Goal: Task Accomplishment & Management: Manage account settings

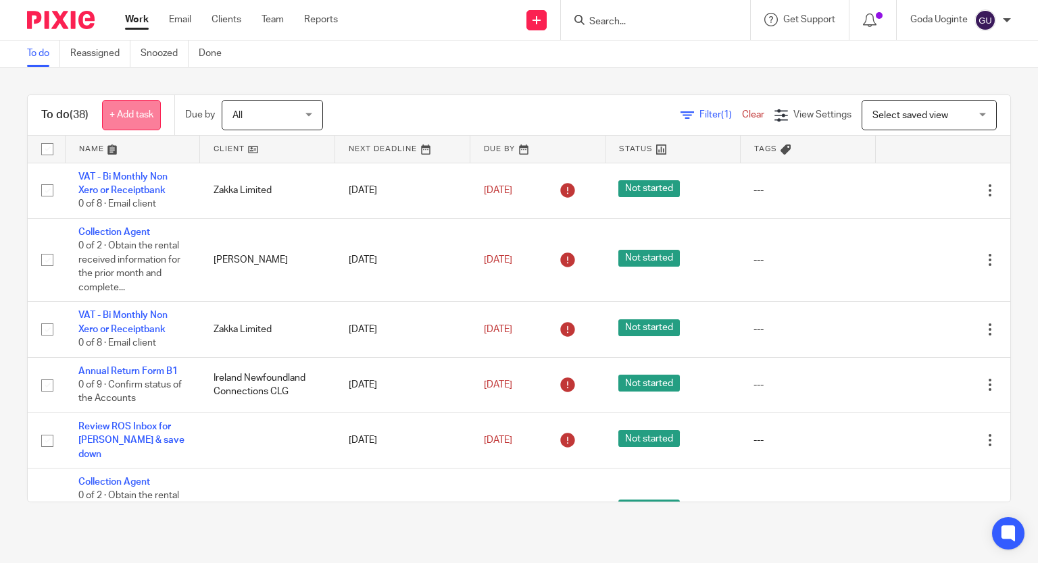
click at [126, 113] on link "+ Add task" at bounding box center [131, 115] width 59 height 30
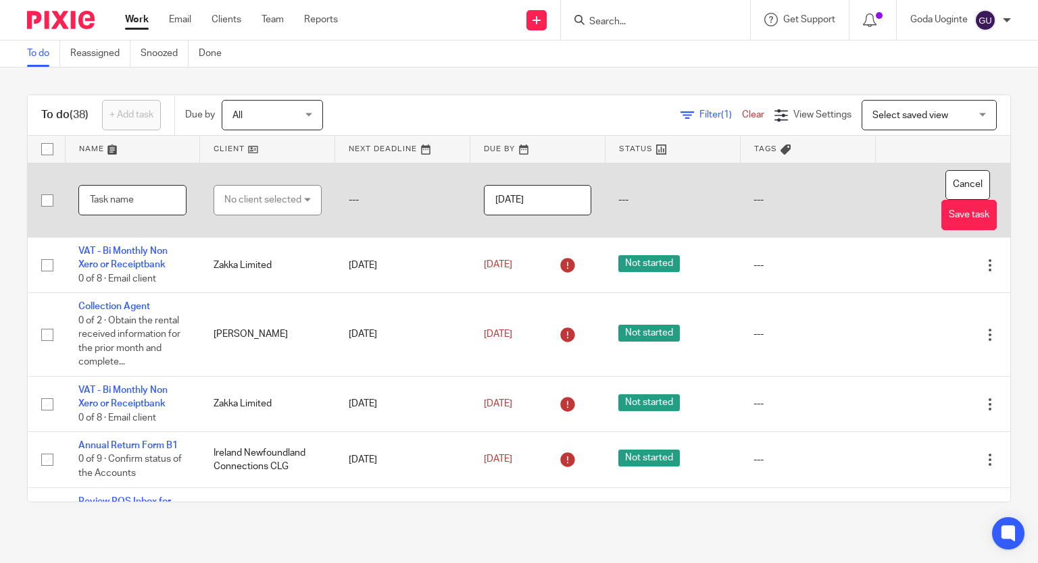
click at [126, 202] on input "text" at bounding box center [132, 200] width 108 height 30
type input "Review changes and signing pack"
click at [213, 198] on div "No client selected" at bounding box center [267, 200] width 108 height 30
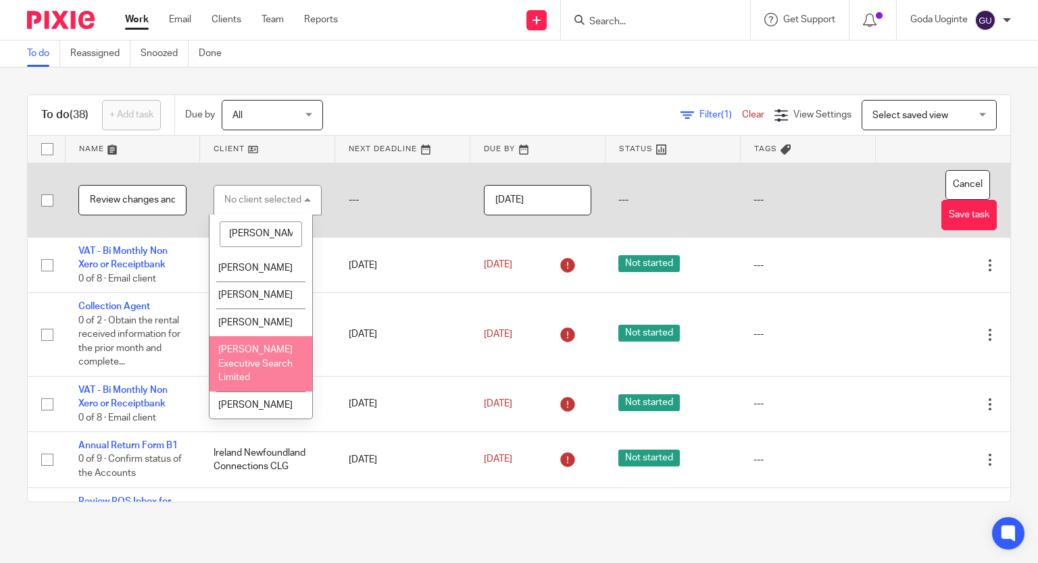
type input "quinn"
click at [257, 384] on li "[PERSON_NAME] Executive Search Limited" at bounding box center [260, 363] width 102 height 55
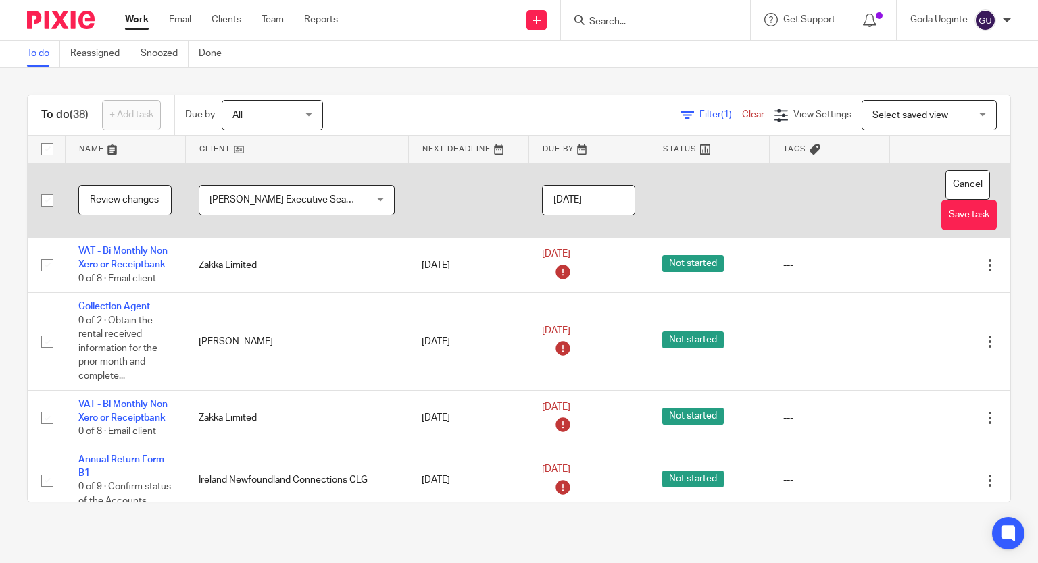
click at [554, 200] on input "[DATE]" at bounding box center [588, 200] width 93 height 30
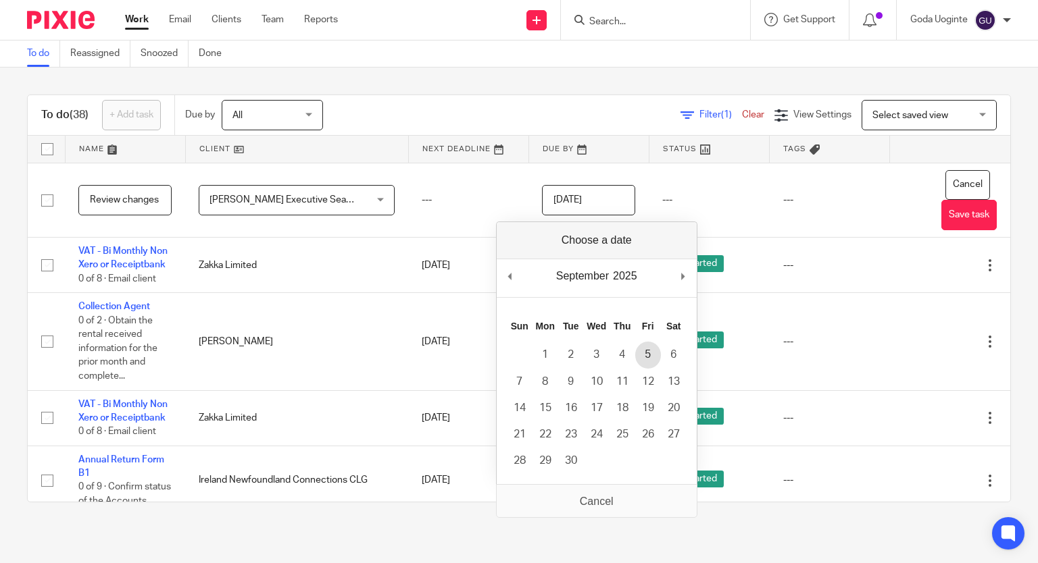
type input "2025-09-05"
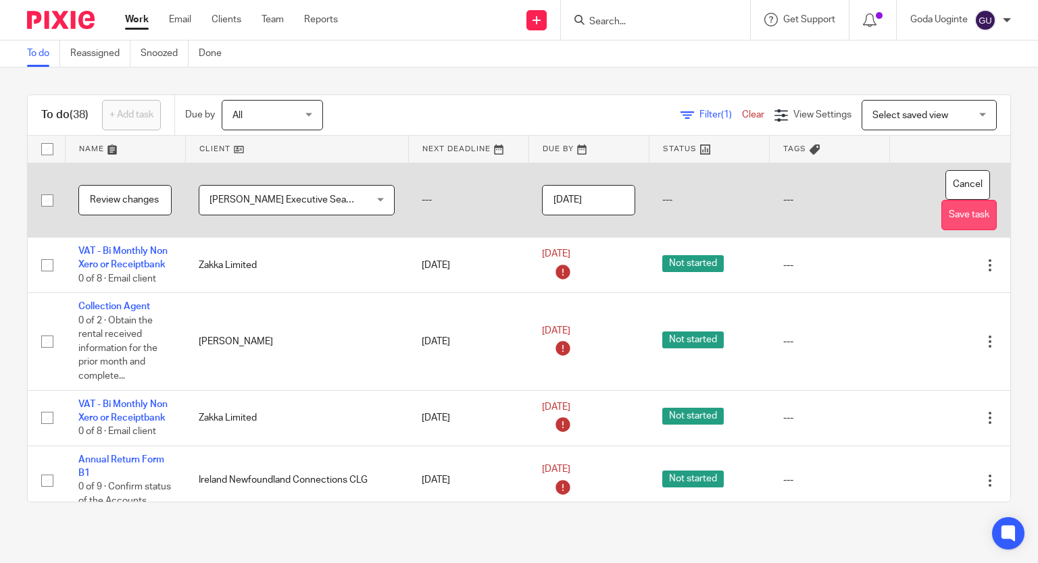
click at [941, 211] on button "Save task" at bounding box center [968, 215] width 55 height 30
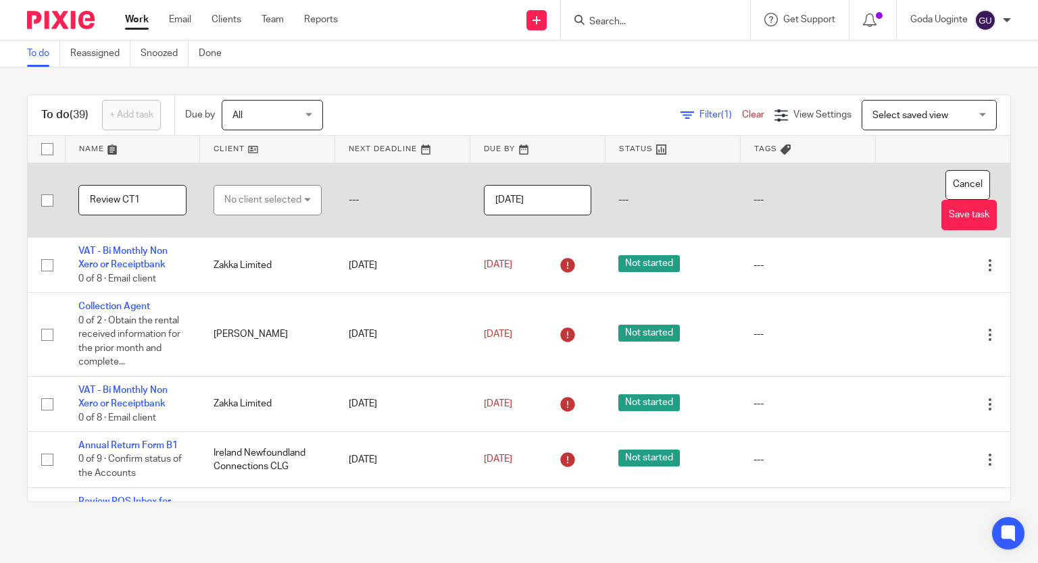
type input "Review CT1"
click at [245, 203] on div "No client selected" at bounding box center [262, 200] width 77 height 28
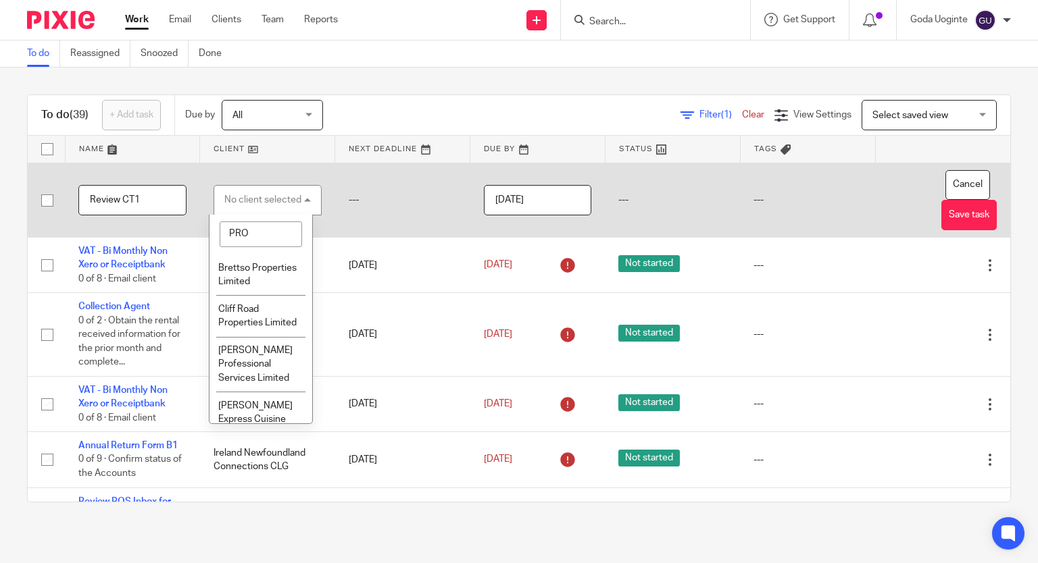
type input "PROF"
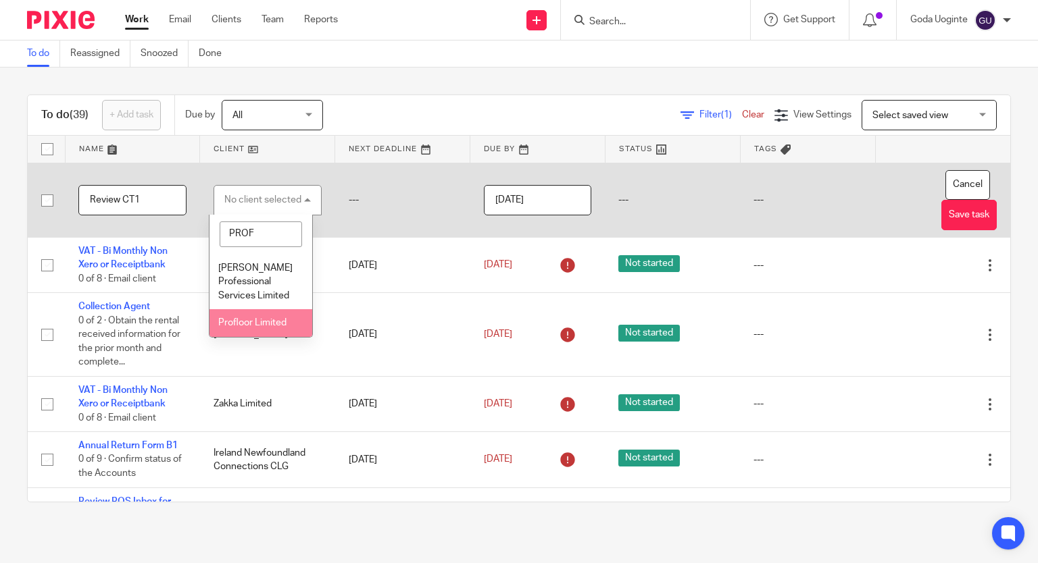
click at [257, 323] on span "Profloor Limited" at bounding box center [252, 322] width 68 height 9
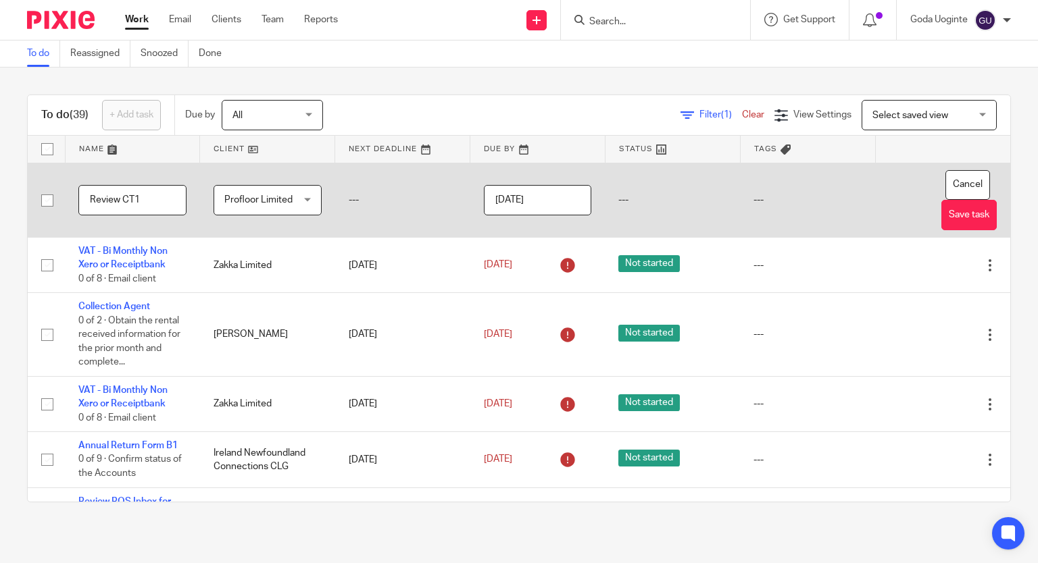
click at [542, 193] on input "[DATE]" at bounding box center [538, 200] width 108 height 30
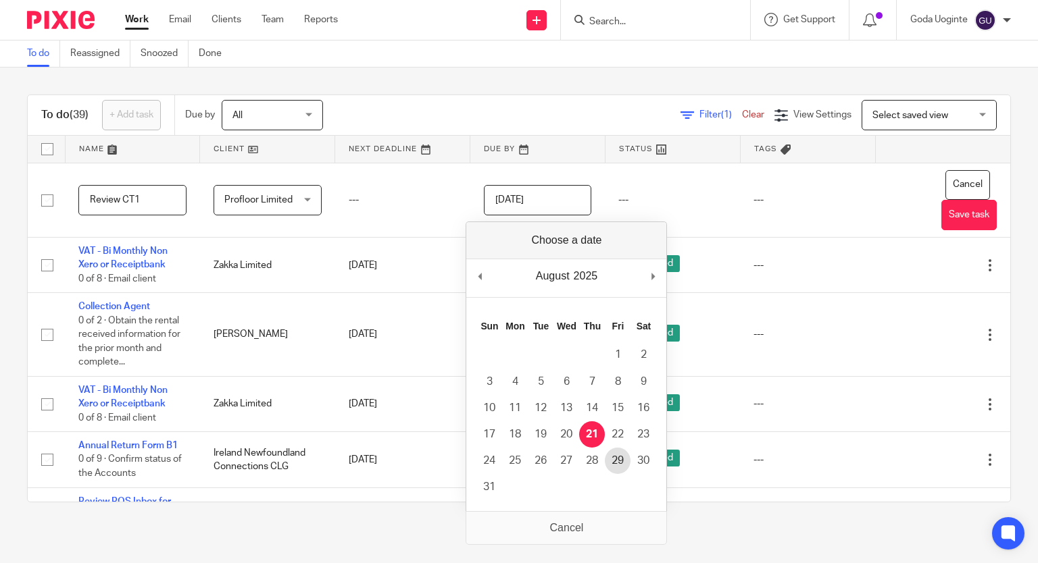
type input "2025-08-29"
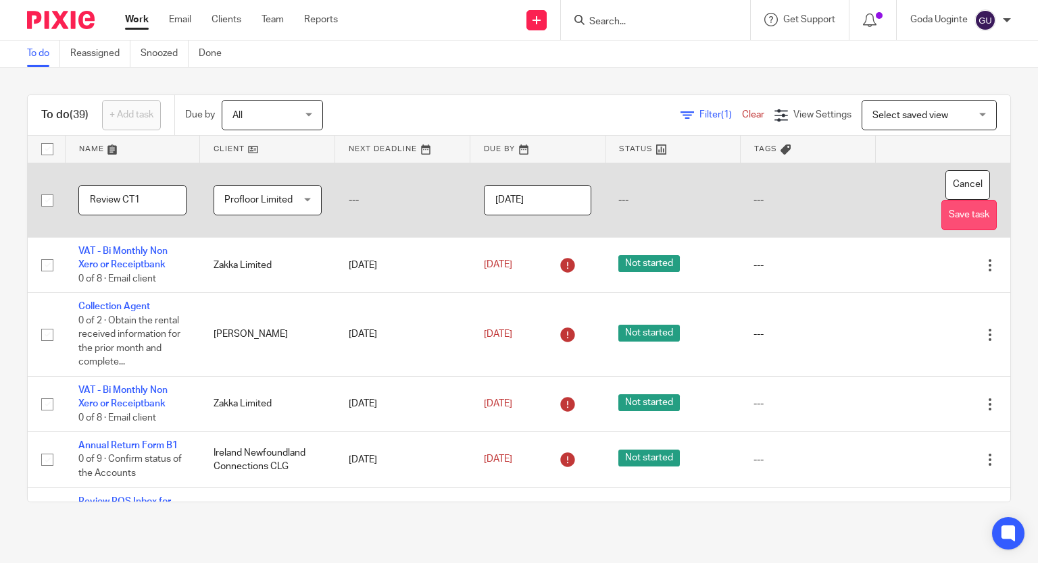
click at [945, 203] on button "Save task" at bounding box center [968, 215] width 55 height 30
